Goal: Transaction & Acquisition: Purchase product/service

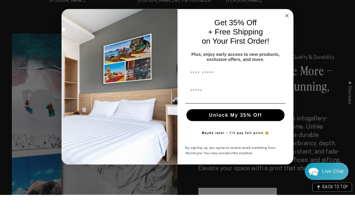
scroll to position [618, 0]
click at [285, 33] on circle "Close dialog" at bounding box center [287, 36] width 7 height 7
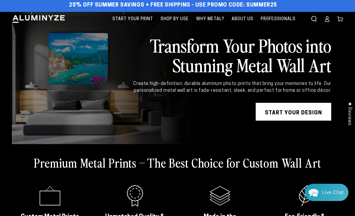
scroll to position [0, 0]
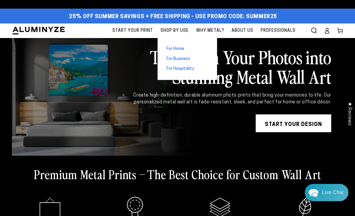
click at [184, 48] on span "For Home" at bounding box center [176, 49] width 18 height 6
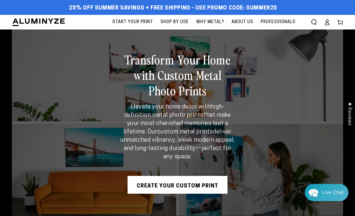
click at [134, 21] on span "Start Your Print" at bounding box center [132, 21] width 41 height 7
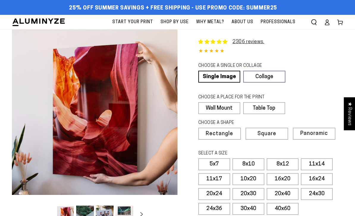
select select "**********"
click at [326, 98] on div "CHOOSE A PLACE FOR THE PRINT Learn more" at bounding box center [265, 98] width 135 height 8
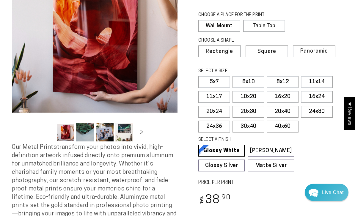
scroll to position [82, 0]
click at [216, 127] on label "24x36" at bounding box center [214, 127] width 32 height 12
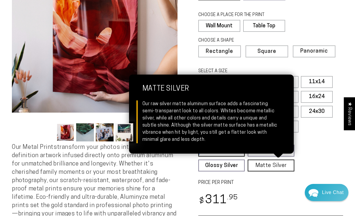
click at [281, 164] on link "Matte Silver Matte Silver Our raw silver matte aluminum surface adds a fascinat…" at bounding box center [271, 166] width 46 height 12
click at [318, 153] on fieldset "SELECT A FINISH Learn more Glossy White Glossy White Our bright white glossy su…" at bounding box center [268, 154] width 141 height 35
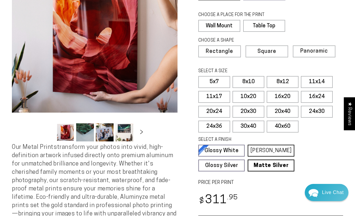
click at [282, 149] on link "Matte White Matte White Our matte white surface offers a flatter tone and sligh…" at bounding box center [271, 151] width 46 height 12
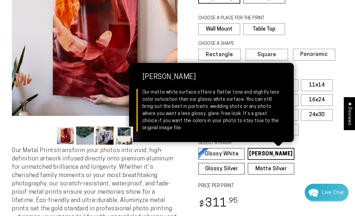
scroll to position [69, 0]
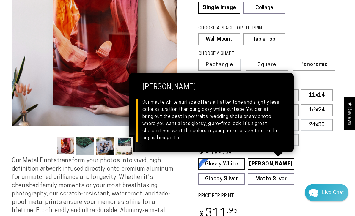
click at [227, 162] on link "Glossy White Glossy White Our bright white glossy surface increases color satur…" at bounding box center [221, 164] width 46 height 12
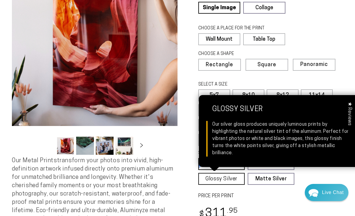
click at [229, 174] on link "Glossy Silver Glossy Silver Our silver gloss produces uniquely luminous prints …" at bounding box center [221, 179] width 46 height 12
click at [285, 193] on label "PRICE PER PRINT" at bounding box center [270, 196] width 145 height 7
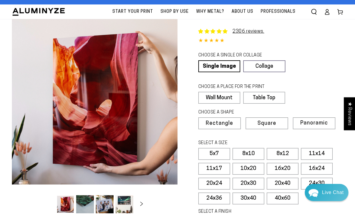
scroll to position [0, 0]
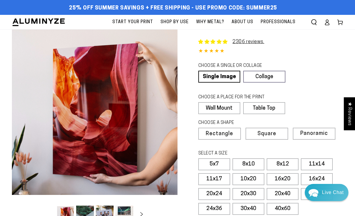
click at [219, 26] on span "Why Metal?" at bounding box center [210, 21] width 28 height 7
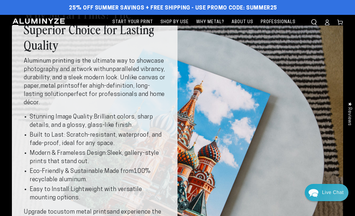
click at [314, 22] on icon "Search our site" at bounding box center [314, 22] width 6 height 6
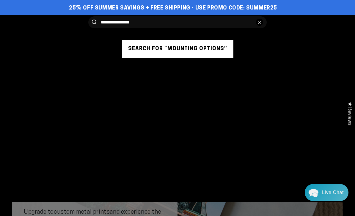
type input "**********"
click at [192, 51] on button "Search for “mounting options”" at bounding box center [178, 49] width 112 height 18
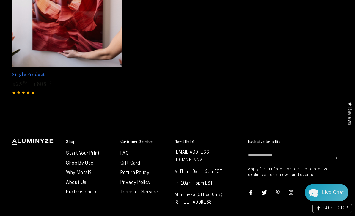
scroll to position [611, 0]
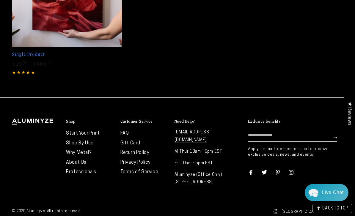
click at [127, 132] on link "FAQ" at bounding box center [125, 133] width 9 height 5
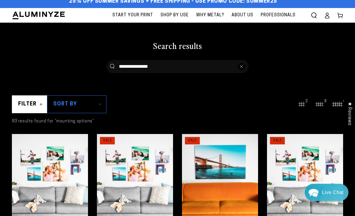
scroll to position [0, 0]
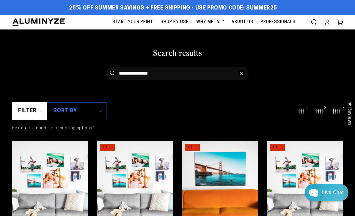
click at [144, 22] on span "Start Your Print" at bounding box center [132, 21] width 41 height 7
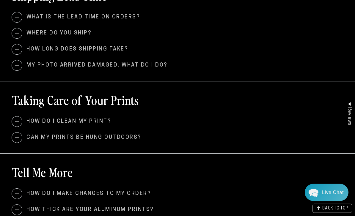
scroll to position [374, 0]
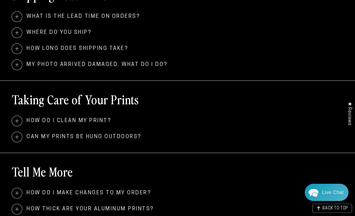
click at [18, 136] on span at bounding box center [17, 137] width 10 height 10
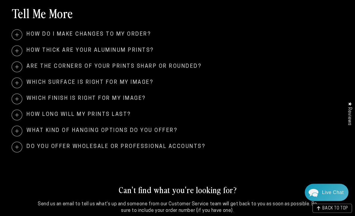
click at [21, 115] on span at bounding box center [17, 115] width 10 height 10
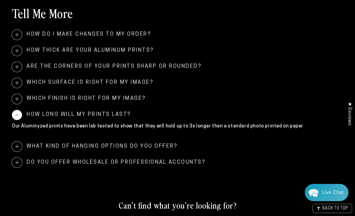
click at [18, 116] on span at bounding box center [17, 115] width 10 height 10
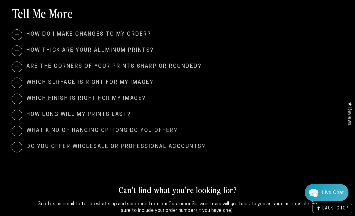
click at [17, 132] on span at bounding box center [17, 131] width 10 height 10
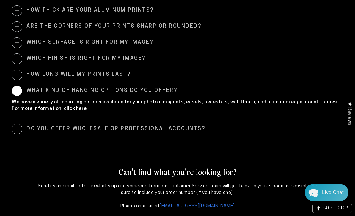
scroll to position [603, 0]
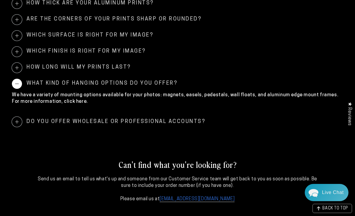
click at [65, 104] on p "We have a variety of mounting options available for your photos: magnets, easel…" at bounding box center [177, 98] width 331 height 13
click at [67, 103] on p "We have a variety of mounting options available for your photos: magnets, easel…" at bounding box center [177, 98] width 331 height 13
click at [71, 100] on p "We have a variety of mounting options available for your photos: magnets, easel…" at bounding box center [177, 98] width 331 height 13
click at [66, 101] on p "We have a variety of mounting options available for your photos: magnets, easel…" at bounding box center [177, 98] width 331 height 13
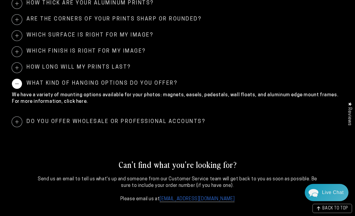
click at [63, 105] on div "We have a variety of mounting options available for your photos: magnets, easel…" at bounding box center [177, 100] width 331 height 22
click at [66, 100] on p "We have a variety of mounting options available for your photos: magnets, easel…" at bounding box center [177, 98] width 331 height 13
click at [65, 102] on p "We have a variety of mounting options available for your photos: magnets, easel…" at bounding box center [177, 98] width 331 height 13
click at [70, 102] on p "We have a variety of mounting options available for your photos: magnets, easel…" at bounding box center [177, 98] width 331 height 13
click at [64, 102] on p "We have a variety of mounting options available for your photos: magnets, easel…" at bounding box center [177, 98] width 331 height 13
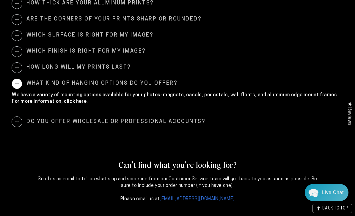
click at [69, 101] on p "We have a variety of mounting options available for your photos: magnets, easel…" at bounding box center [177, 98] width 331 height 13
click at [65, 99] on p "We have a variety of mounting options available for your photos: magnets, easel…" at bounding box center [177, 98] width 331 height 13
click at [65, 101] on p "We have a variety of mounting options available for your photos: magnets, easel…" at bounding box center [177, 98] width 331 height 13
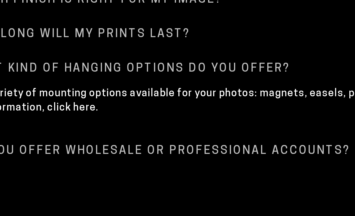
click at [26, 86] on p "We have a variety of mounting options available for your photos: magnets, easel…" at bounding box center [177, 92] width 331 height 13
drag, startPoint x: 34, startPoint y: 68, endPoint x: -42, endPoint y: -655, distance: 726.5
click at [21, 86] on p "We have a variety of mounting options available for your photos: magnets, easel…" at bounding box center [177, 92] width 331 height 13
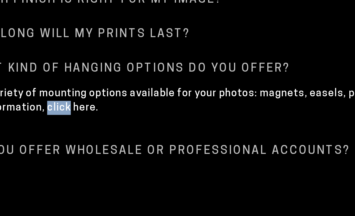
click at [21, 86] on p "We have a variety of mounting options available for your photos: magnets, easel…" at bounding box center [177, 92] width 331 height 13
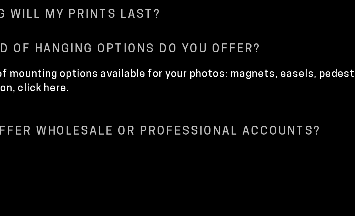
click at [16, 86] on p "We have a variety of mounting options available for your photos: magnets, easel…" at bounding box center [177, 92] width 331 height 13
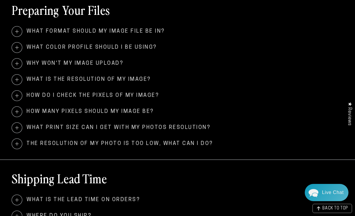
scroll to position [190, 0]
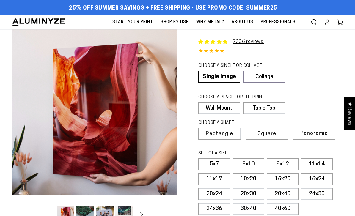
select select "**********"
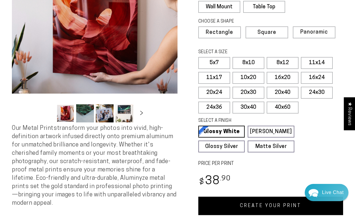
scroll to position [94, 0]
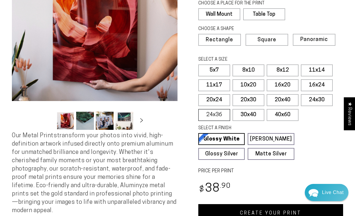
click at [219, 113] on label "24x36" at bounding box center [214, 115] width 32 height 12
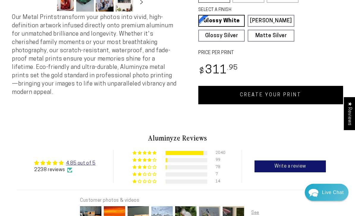
scroll to position [213, 0]
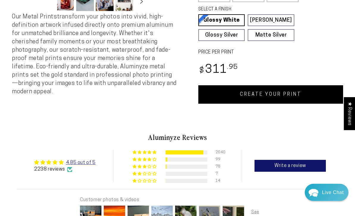
click at [279, 92] on link "CREATE YOUR PRINT" at bounding box center [270, 95] width 145 height 18
